Goal: Task Accomplishment & Management: Manage account settings

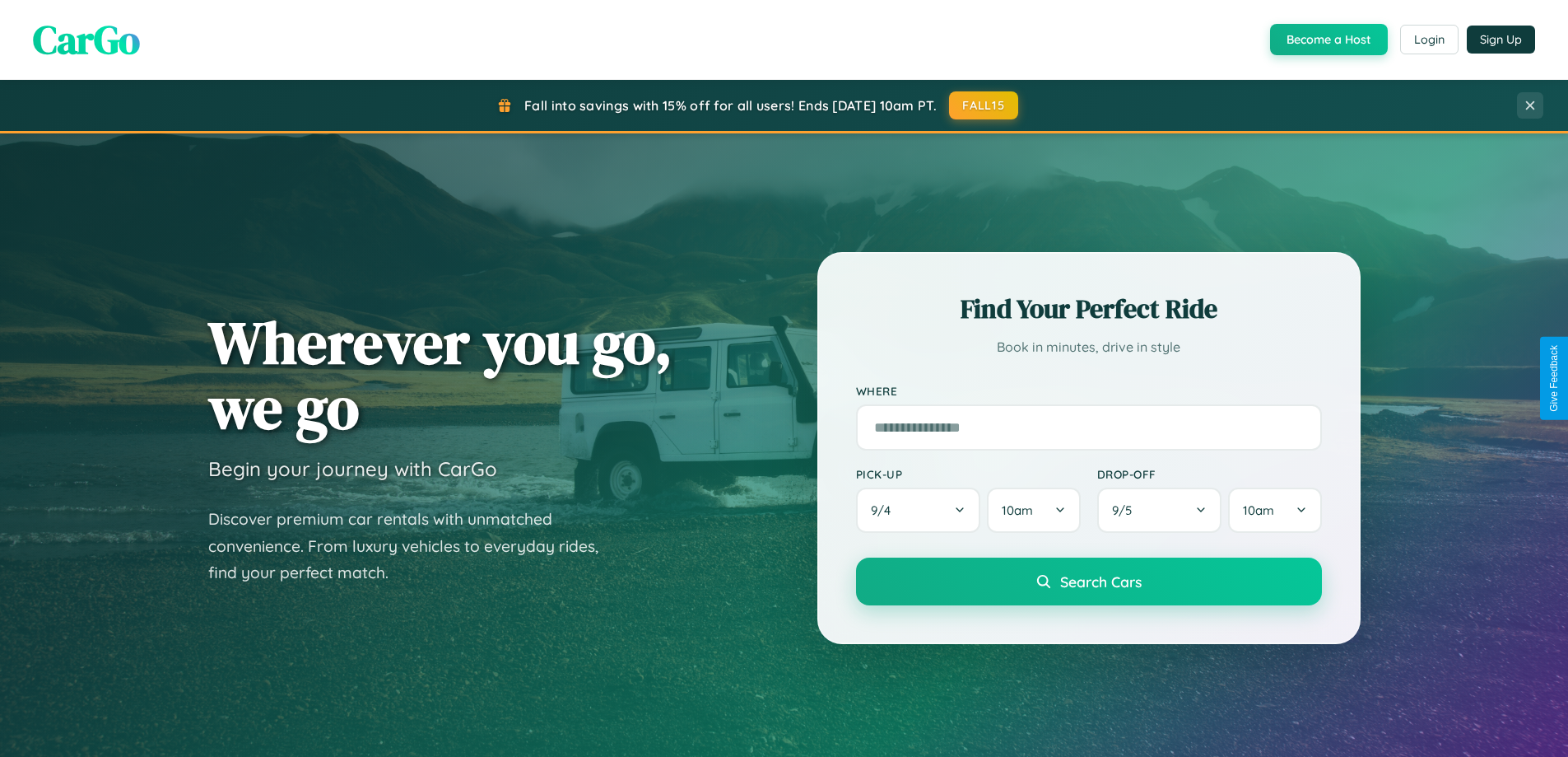
scroll to position [710, 0]
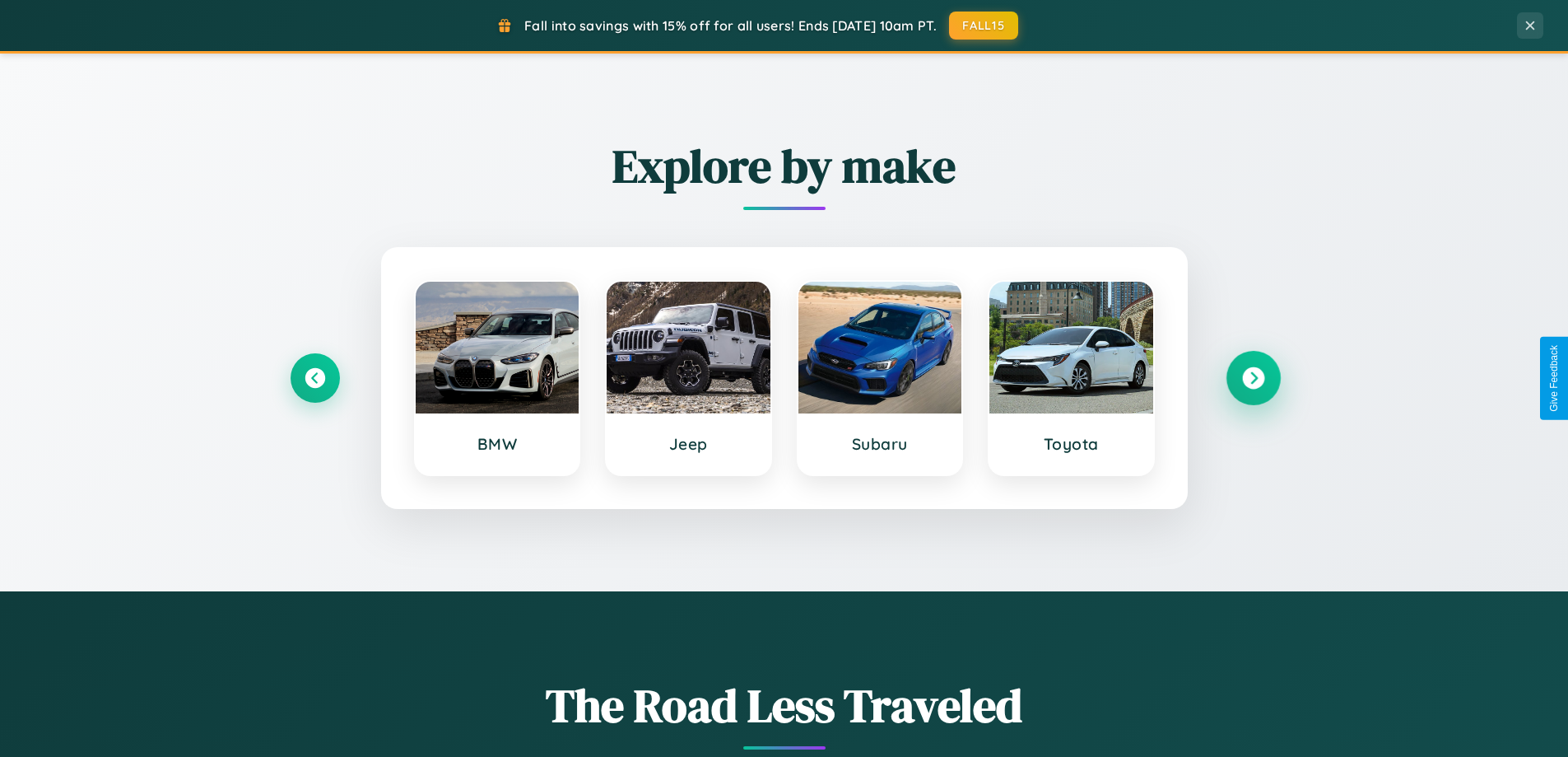
click at [1252, 378] on icon at bounding box center [1252, 378] width 22 height 22
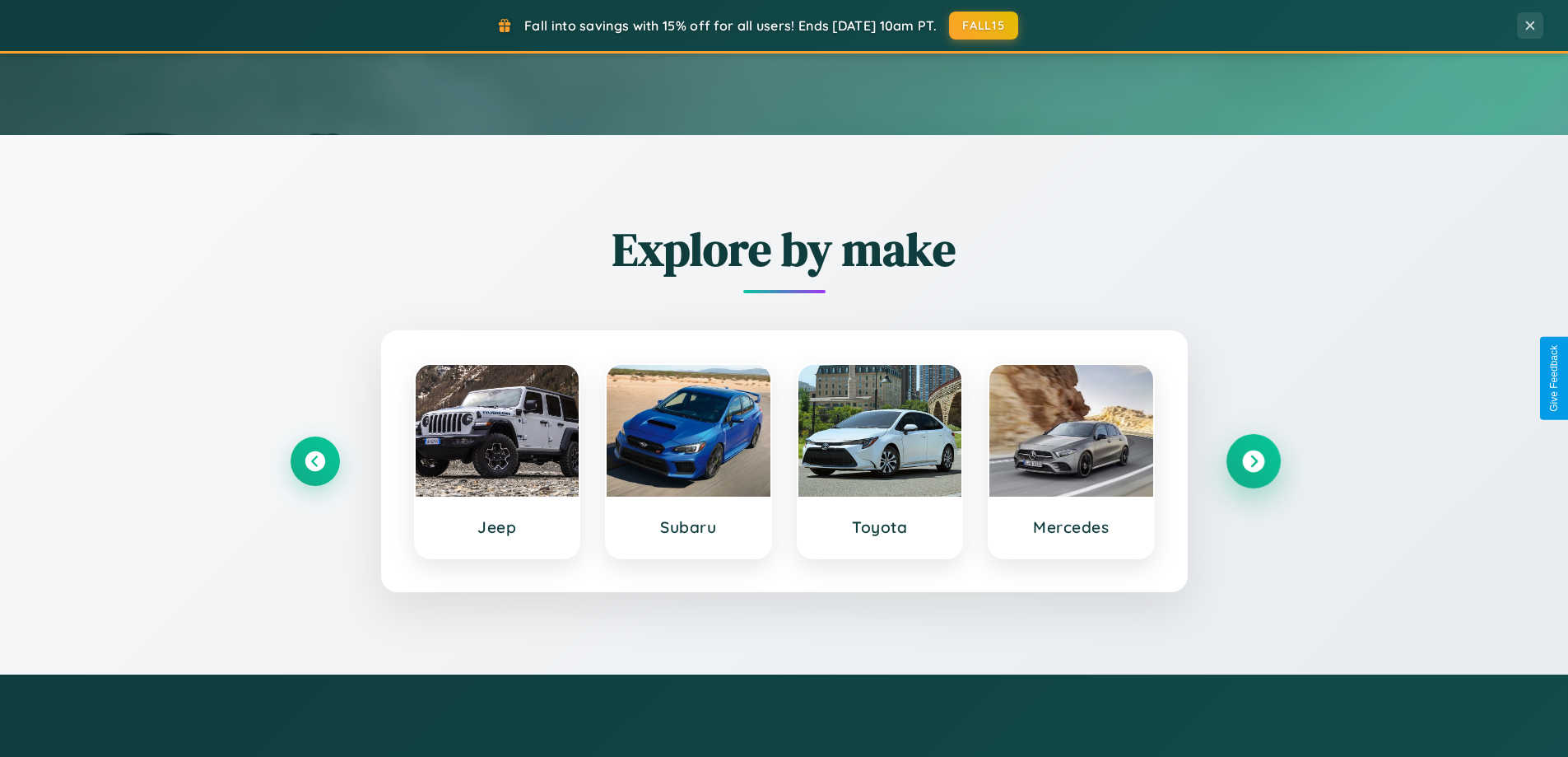
scroll to position [0, 0]
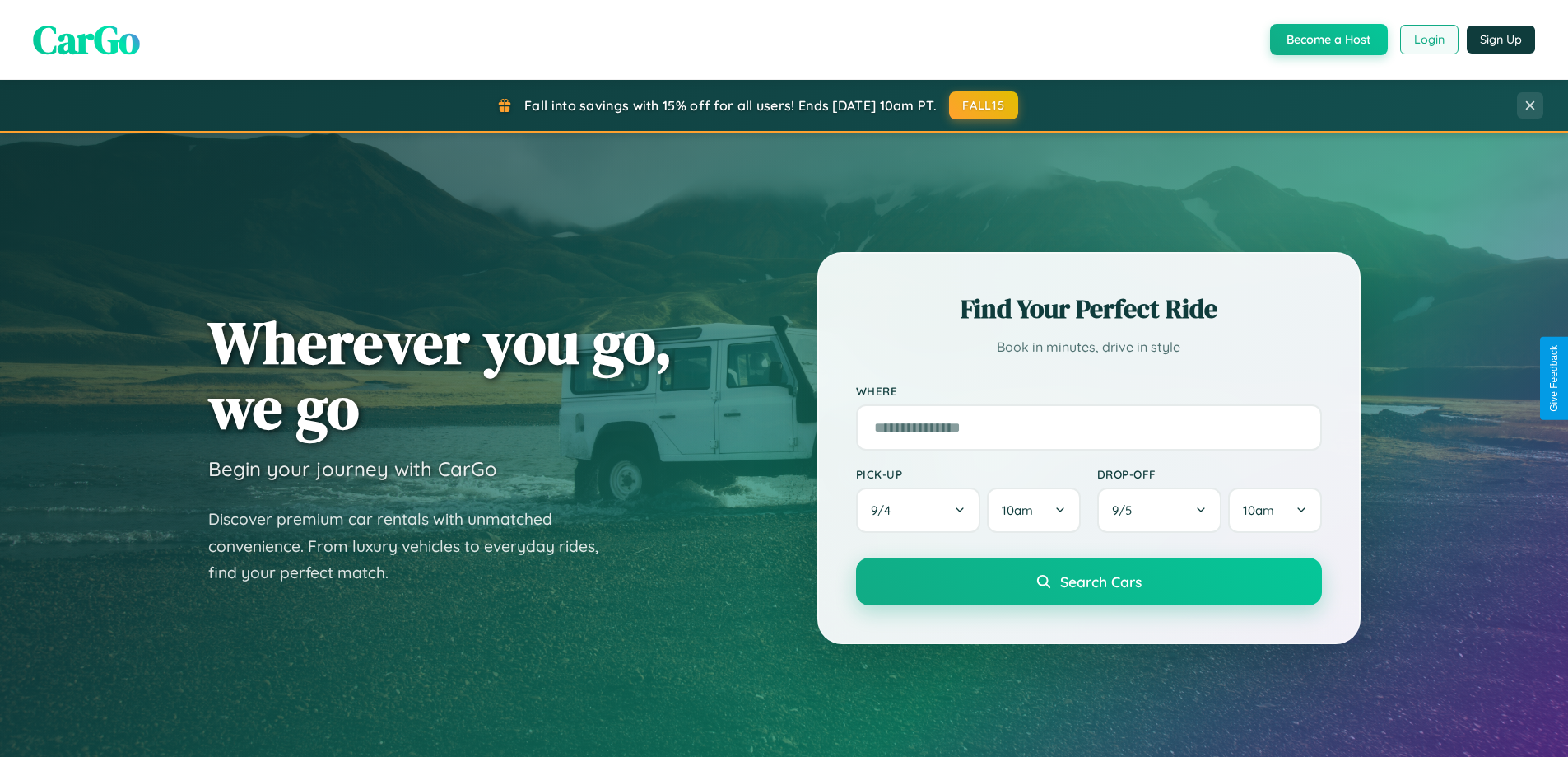
click at [1428, 39] on button "Login" at bounding box center [1429, 39] width 59 height 29
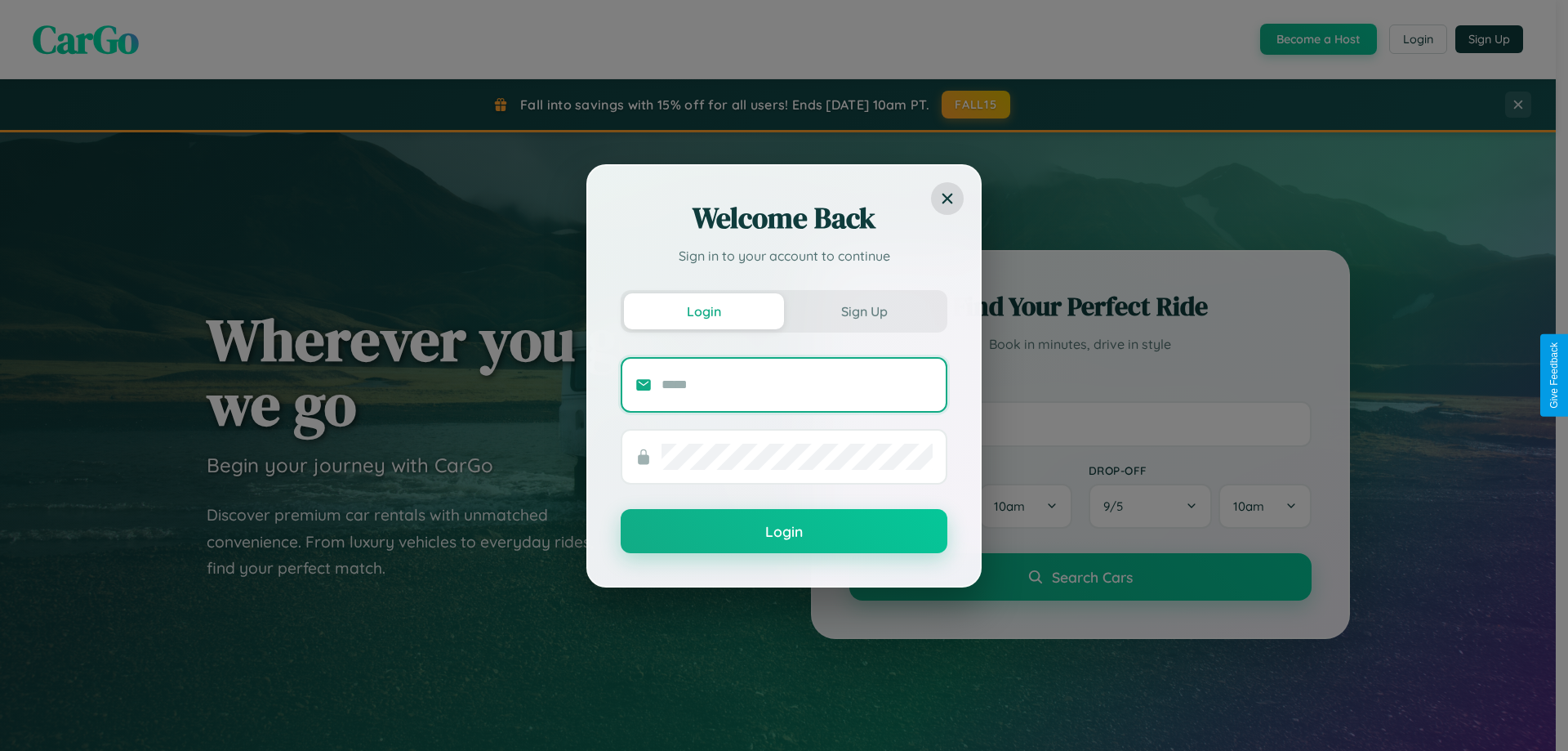
click at [798, 384] on input "text" at bounding box center [797, 384] width 271 height 26
type input "**********"
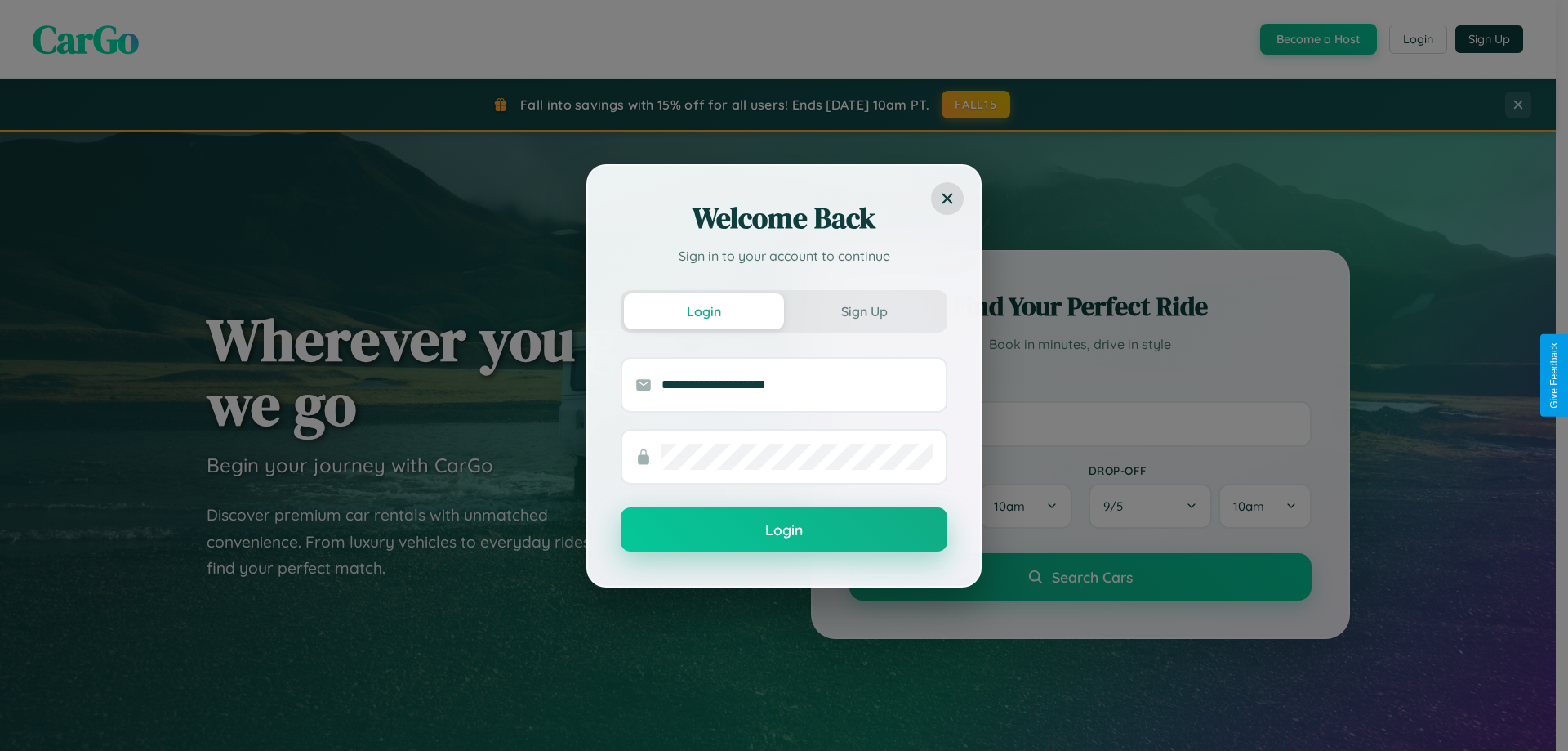
click at [784, 530] on button "Login" at bounding box center [784, 529] width 327 height 44
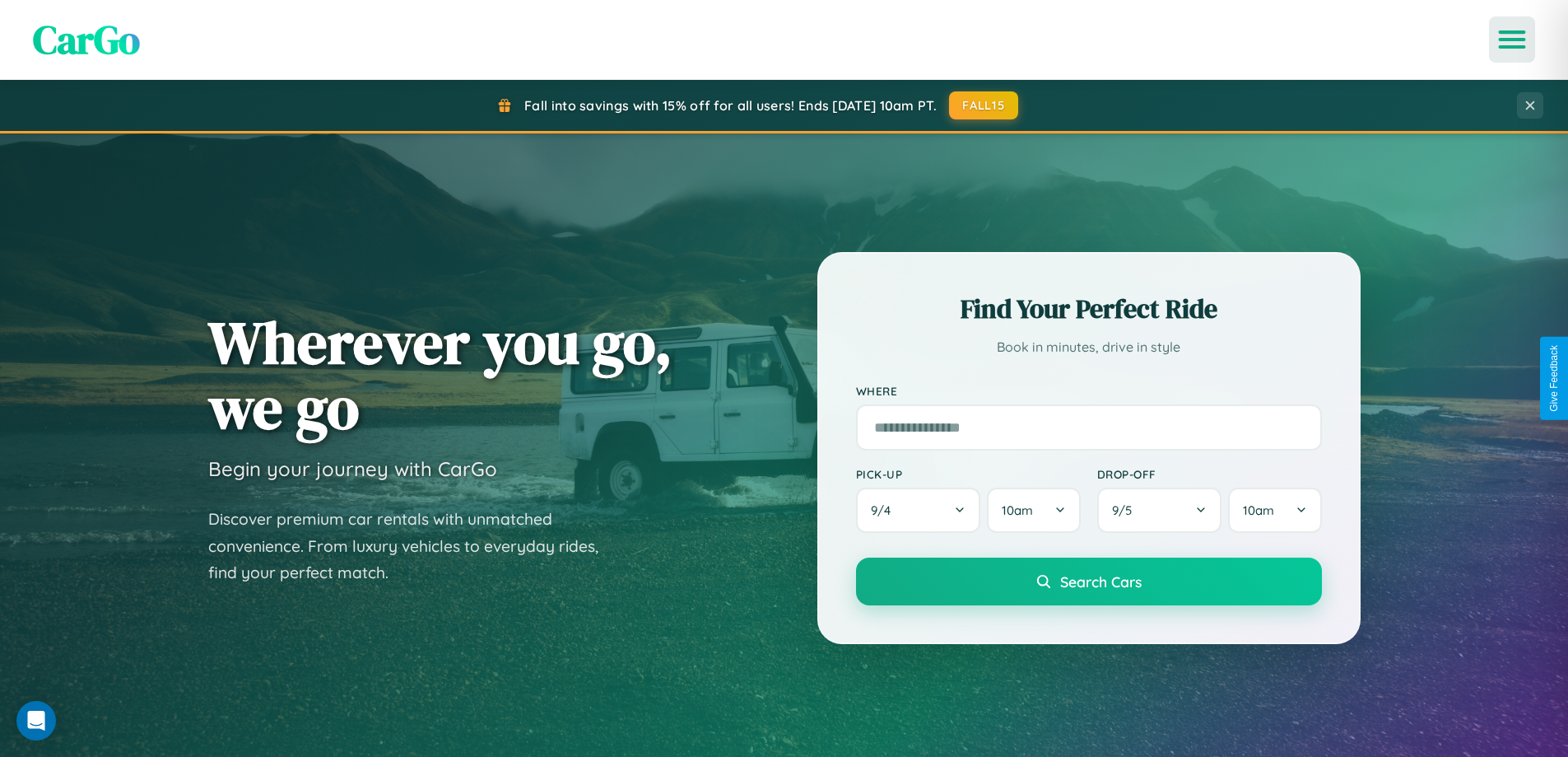
click at [1511, 39] on icon "Open menu" at bounding box center [1512, 39] width 23 height 15
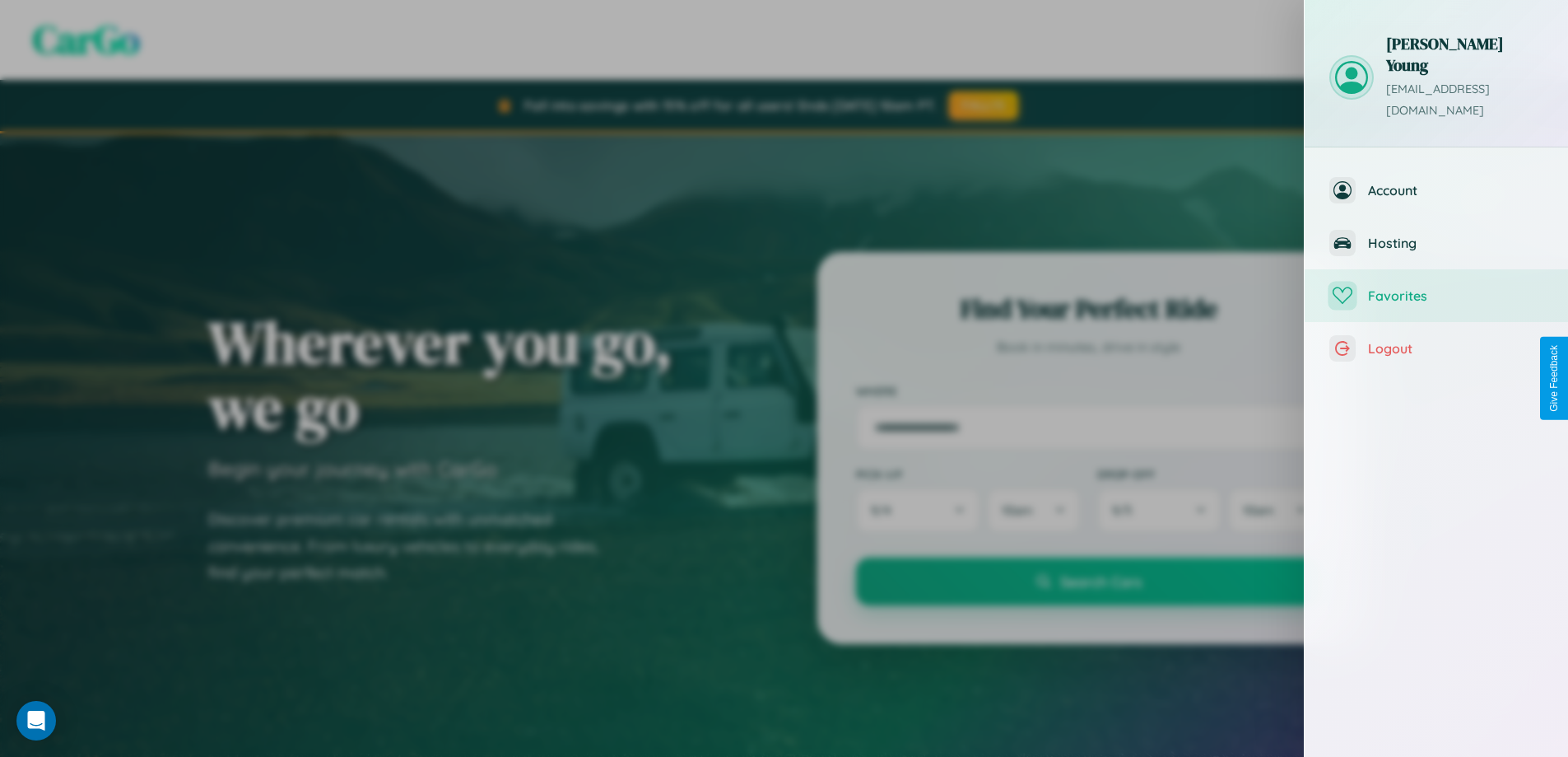
click at [1436, 288] on span "Favorites" at bounding box center [1455, 295] width 175 height 17
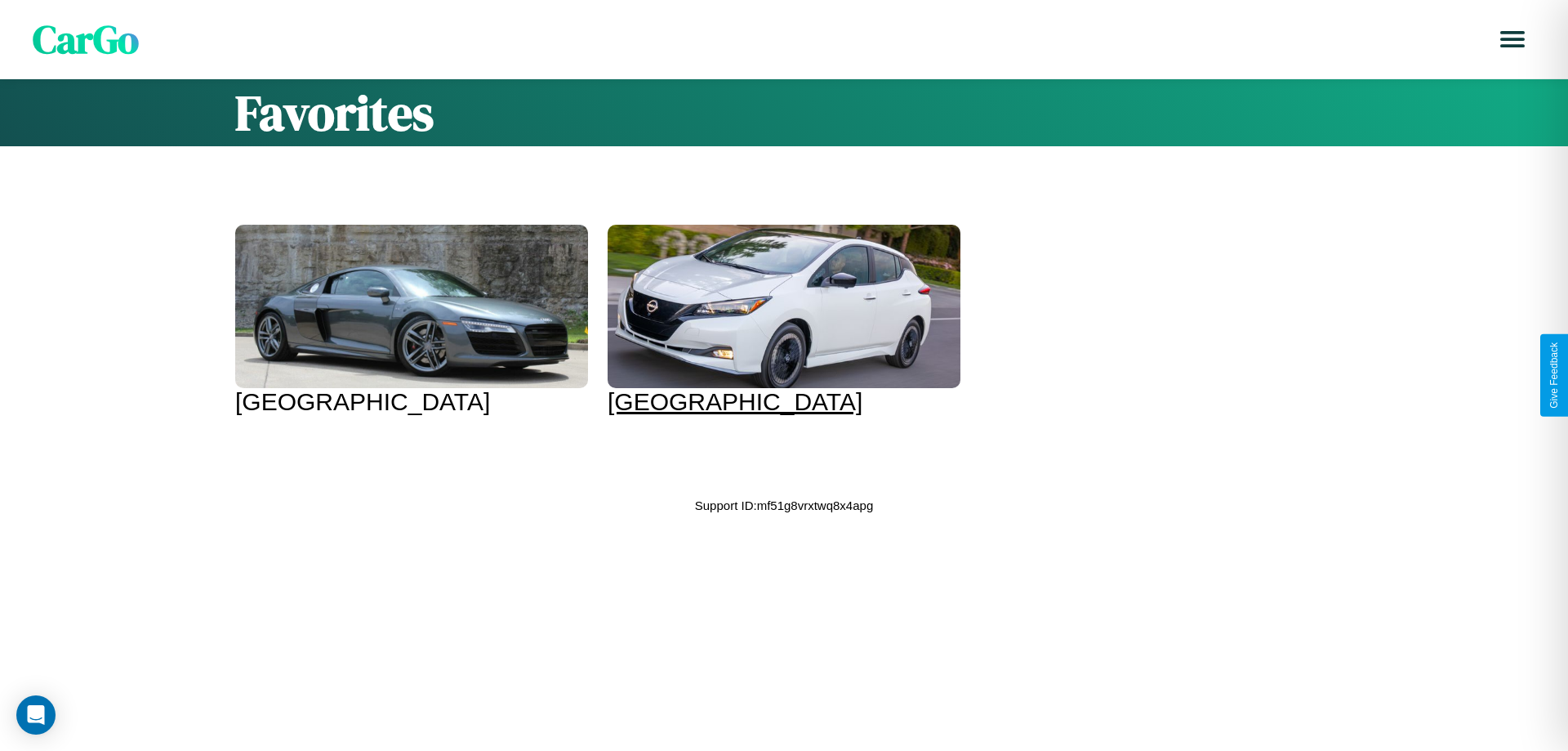
click at [768, 320] on div at bounding box center [784, 307] width 353 height 163
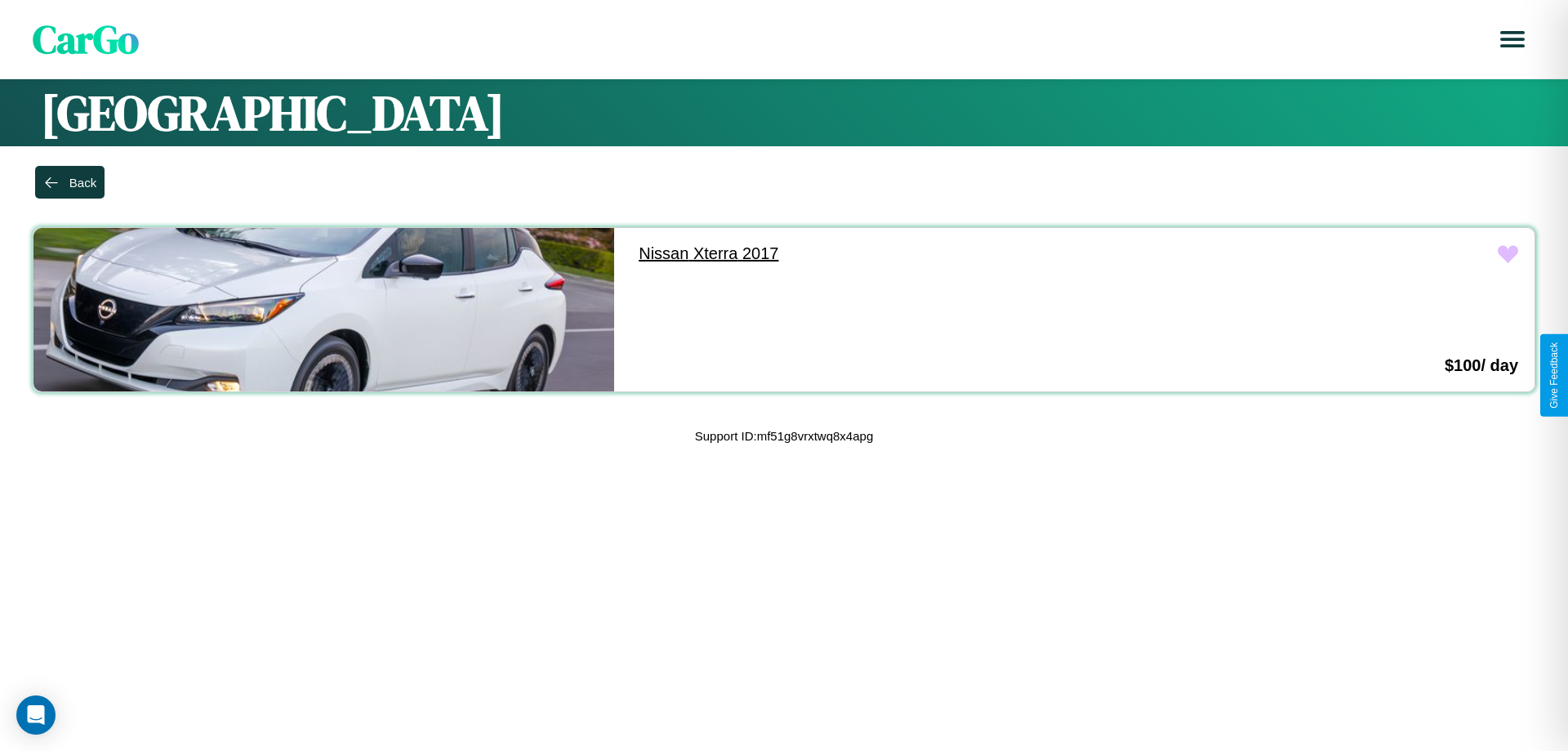
click at [905, 253] on link "Nissan Xterra 2017" at bounding box center [912, 253] width 581 height 51
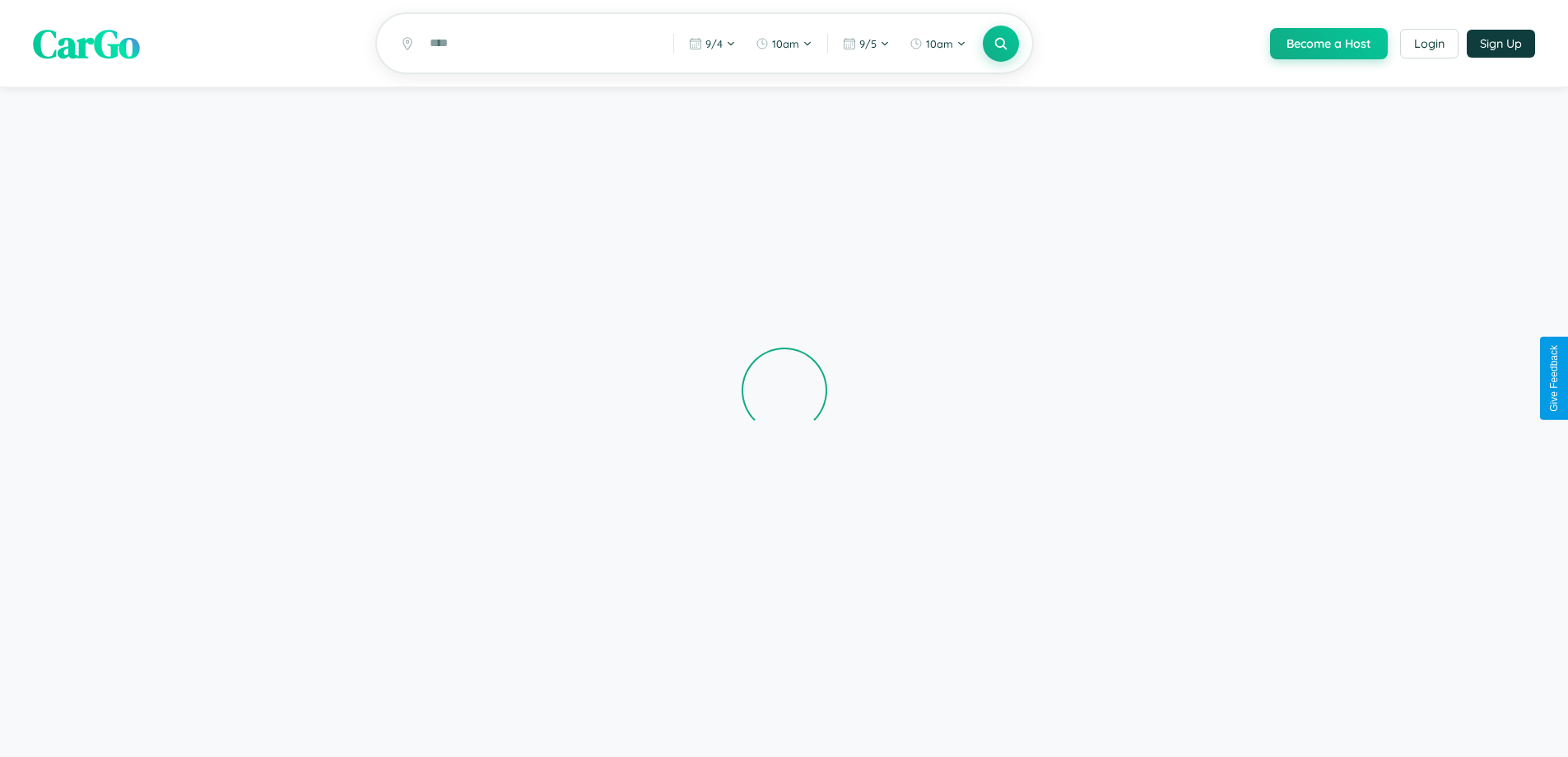
scroll to position [111, 0]
